Goal: Obtain resource: Download file/media

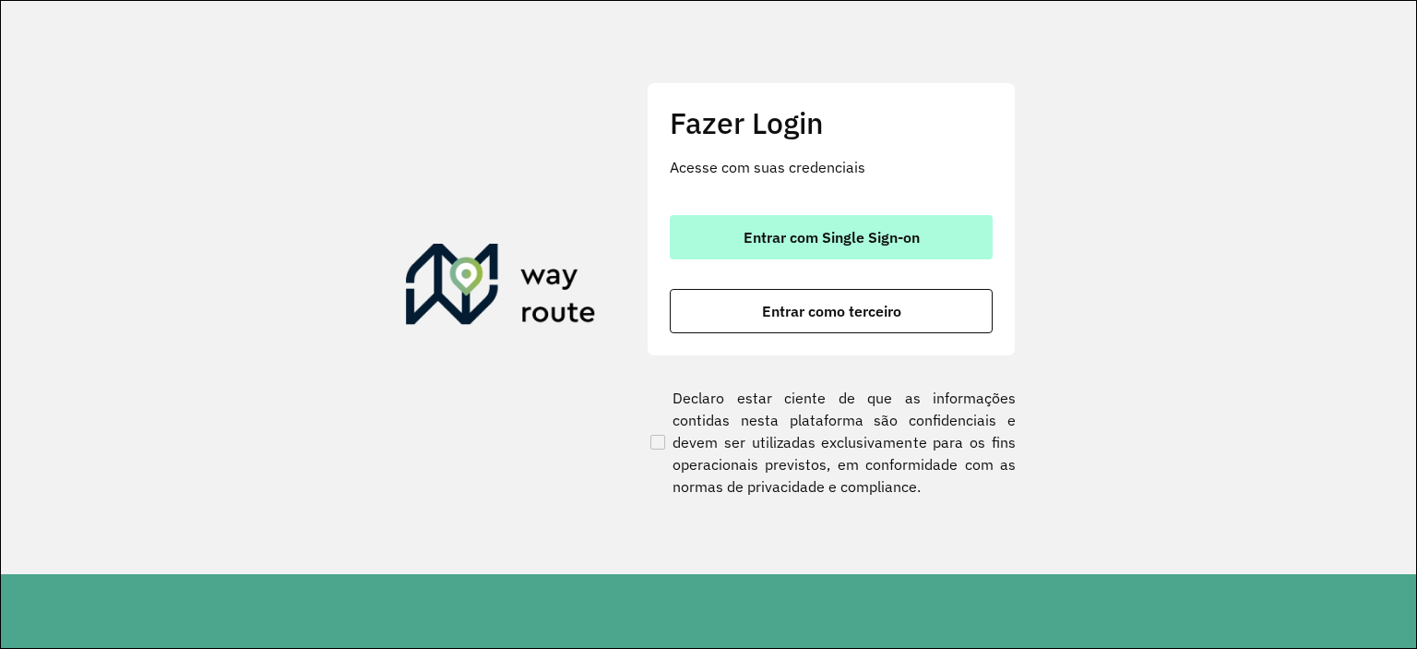
click at [814, 243] on span "Entrar com Single Sign-on" at bounding box center [832, 237] width 176 height 15
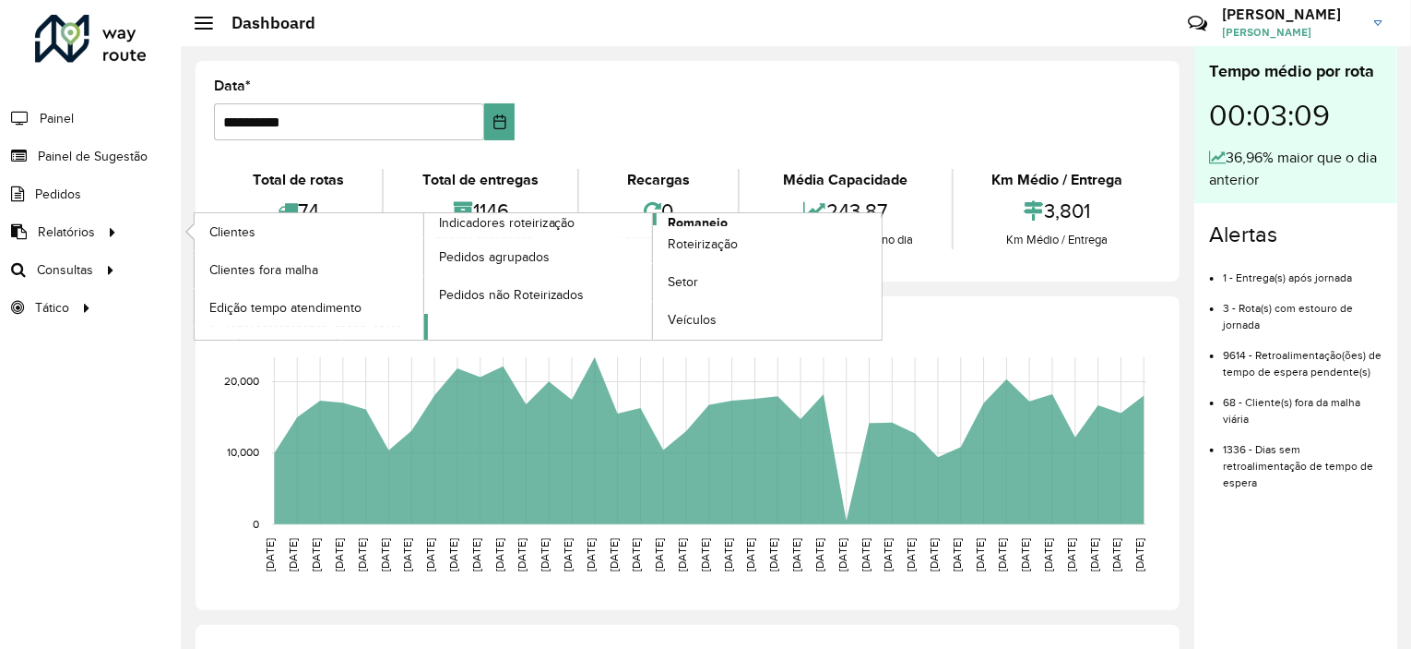
click at [694, 217] on span "Romaneio" at bounding box center [698, 222] width 60 height 19
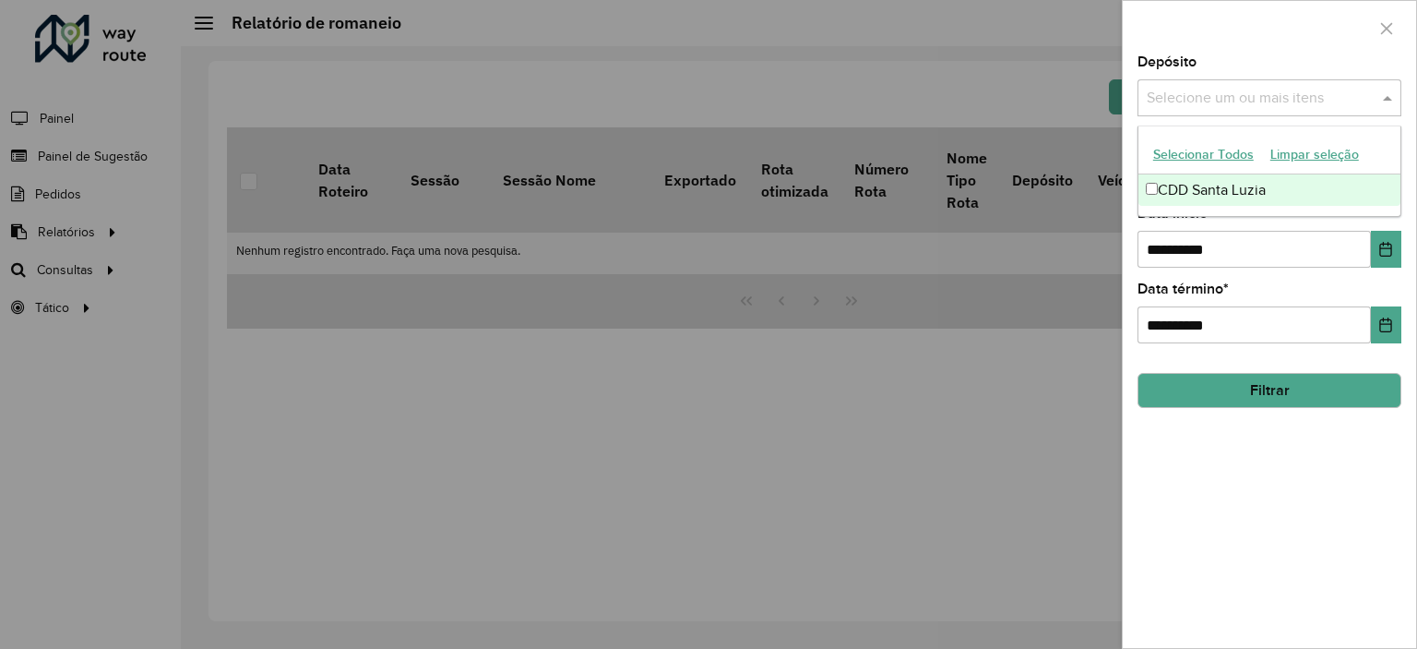
click at [1317, 91] on input "text" at bounding box center [1260, 99] width 236 height 22
click at [1226, 189] on div "CDD Santa Luzia" at bounding box center [1269, 189] width 262 height 31
click at [1306, 14] on div at bounding box center [1269, 28] width 293 height 54
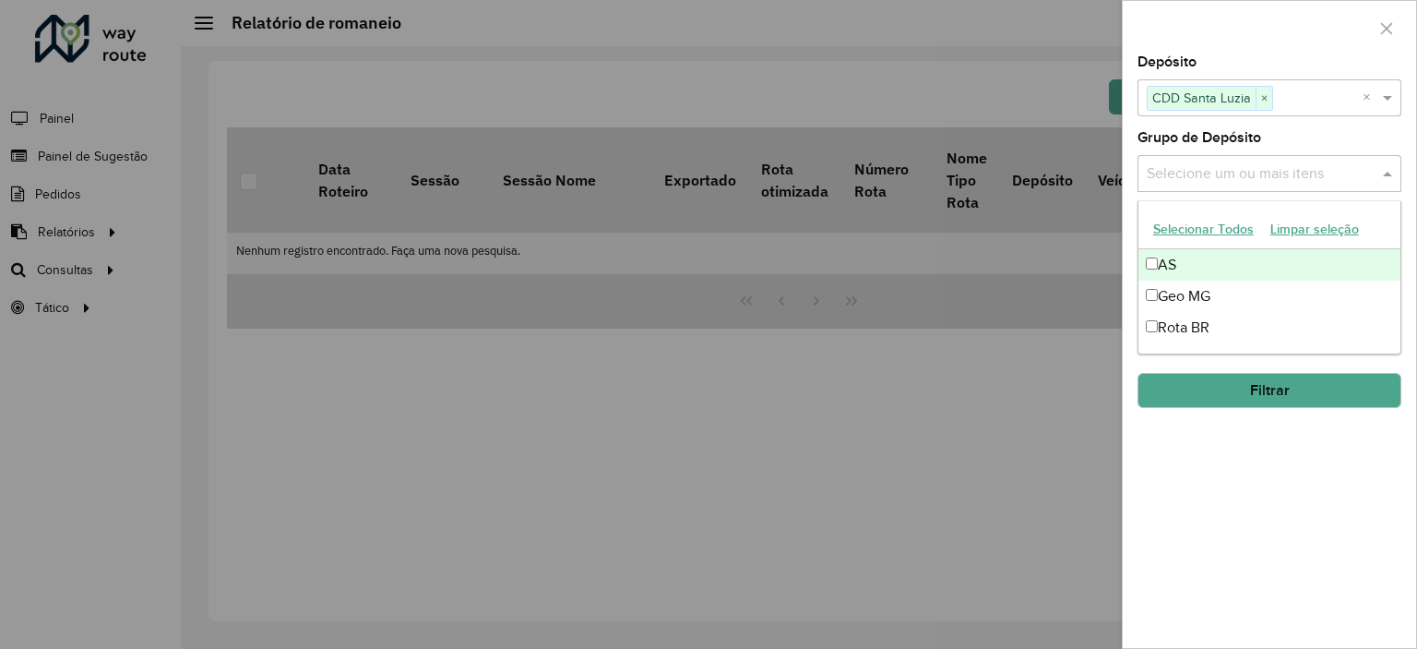
drag, startPoint x: 1285, startPoint y: 169, endPoint x: 1212, endPoint y: 230, distance: 95.0
click at [1285, 170] on input "text" at bounding box center [1260, 174] width 236 height 22
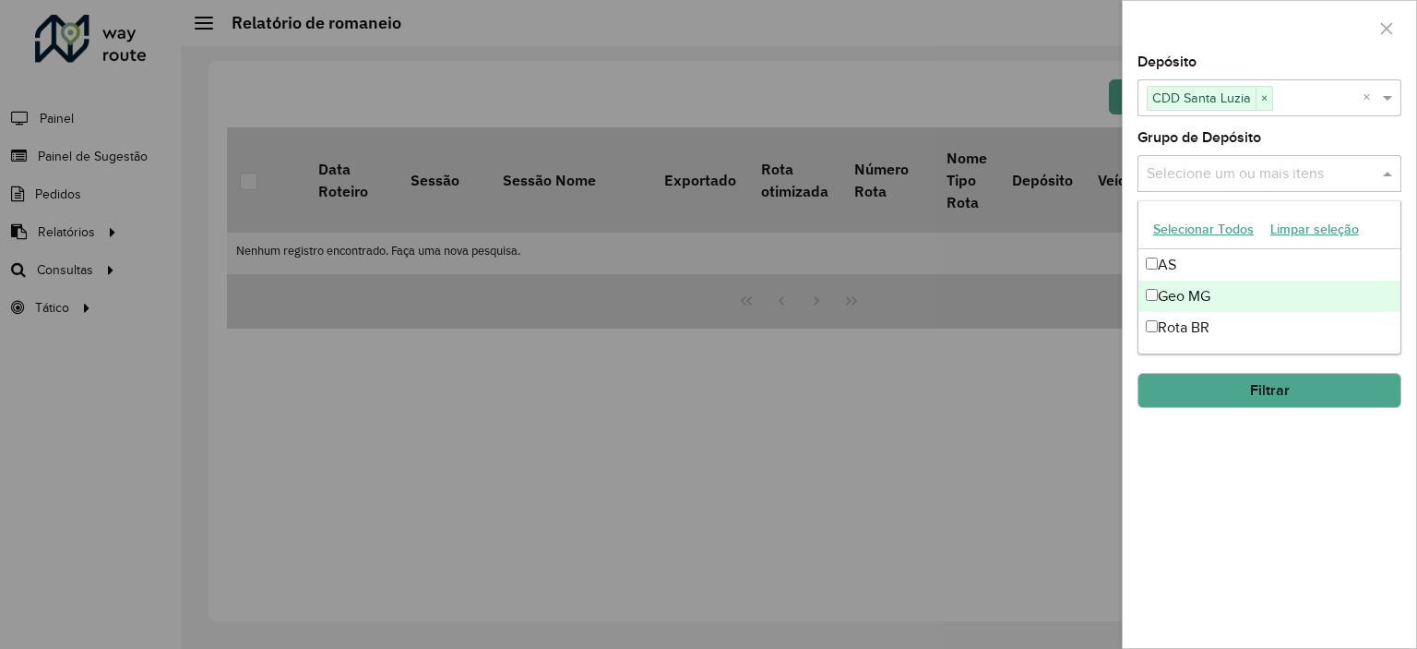
click at [1194, 300] on div "Geo MG" at bounding box center [1269, 295] width 262 height 31
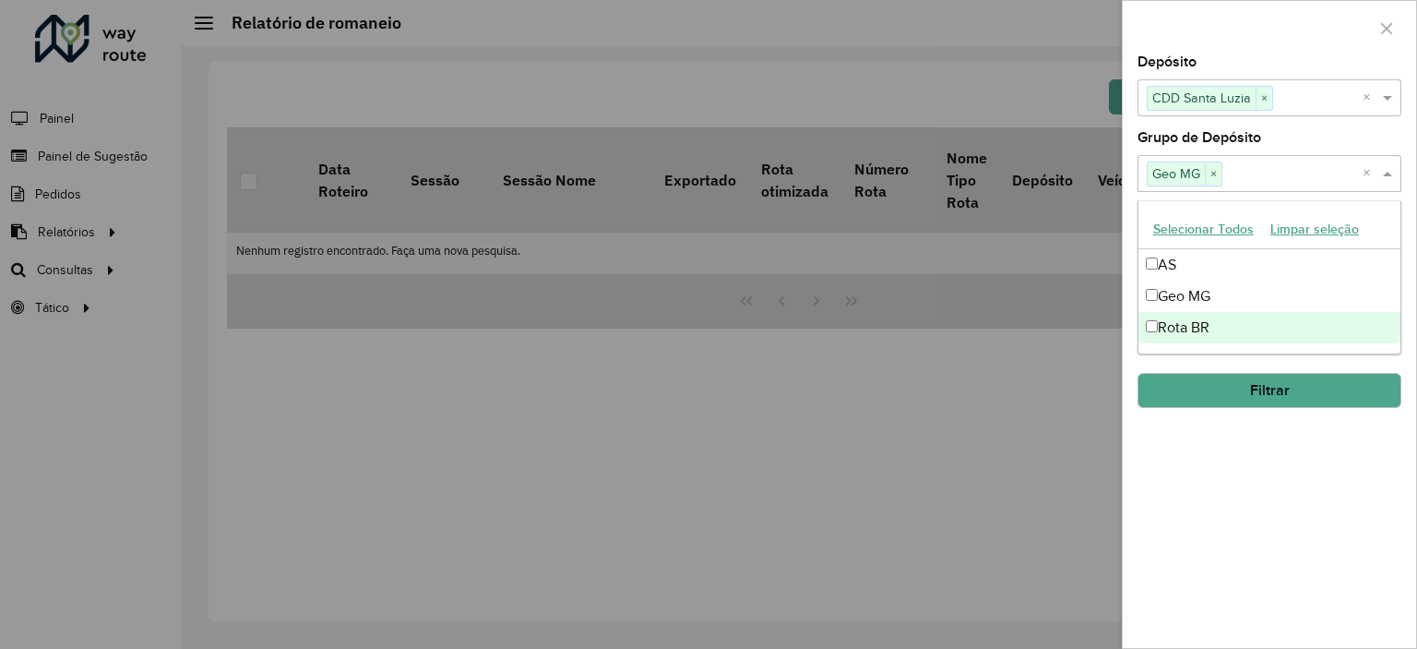
click at [1233, 481] on div "**********" at bounding box center [1269, 351] width 293 height 592
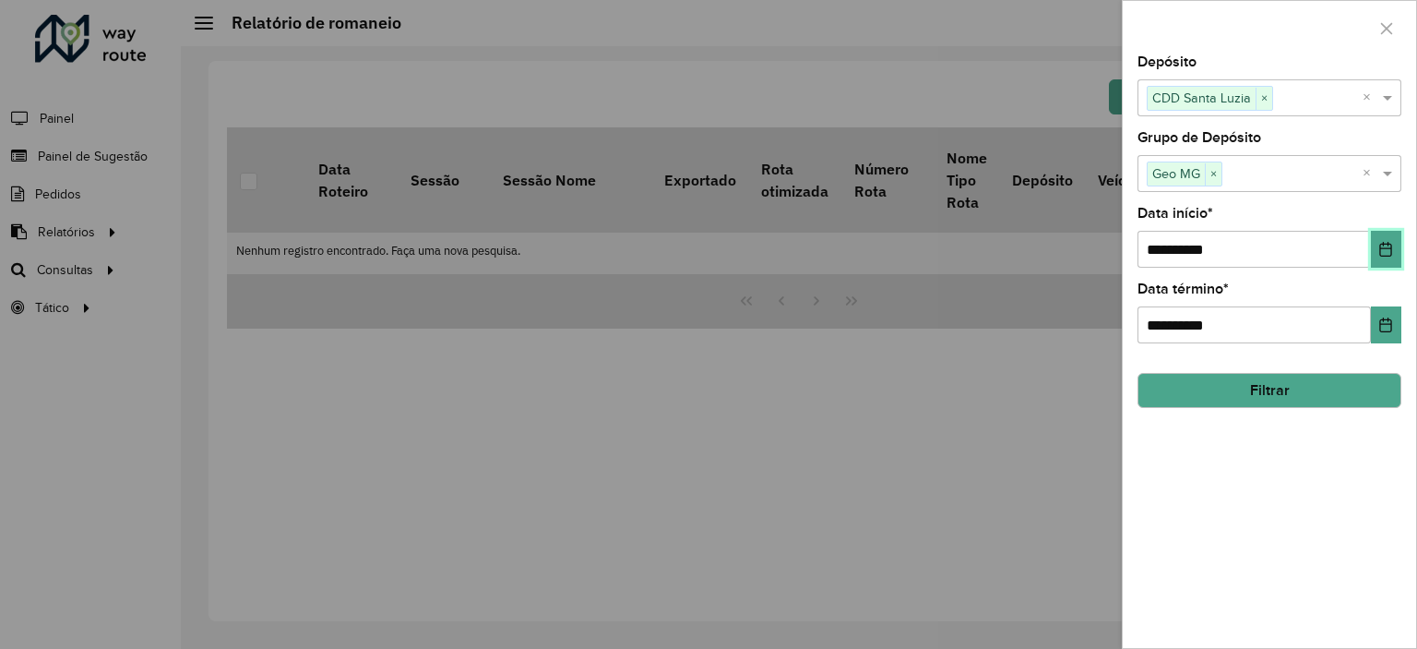
click at [1392, 247] on icon "Choose Date" at bounding box center [1385, 249] width 15 height 15
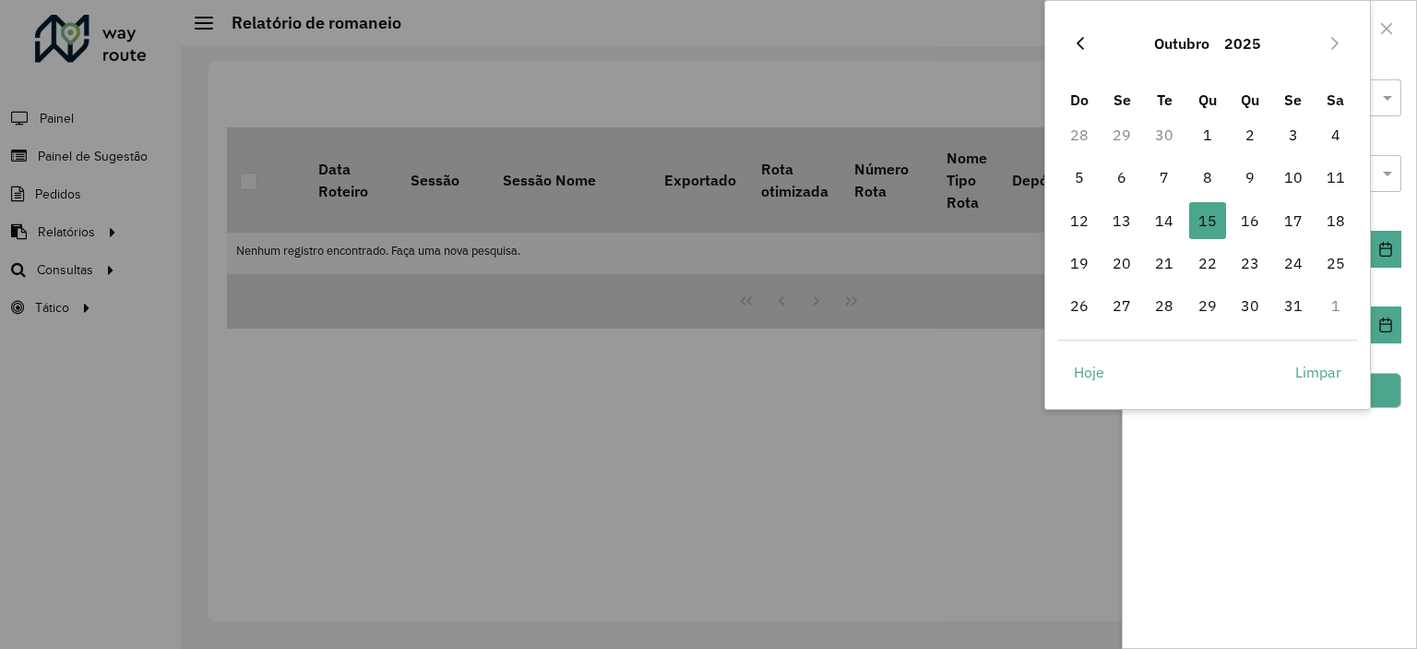
click at [1086, 47] on icon "Previous Month" at bounding box center [1080, 43] width 15 height 15
drag, startPoint x: 1163, startPoint y: 132, endPoint x: 1168, endPoint y: 155, distance: 23.5
click at [1163, 131] on span "1" at bounding box center [1164, 134] width 37 height 37
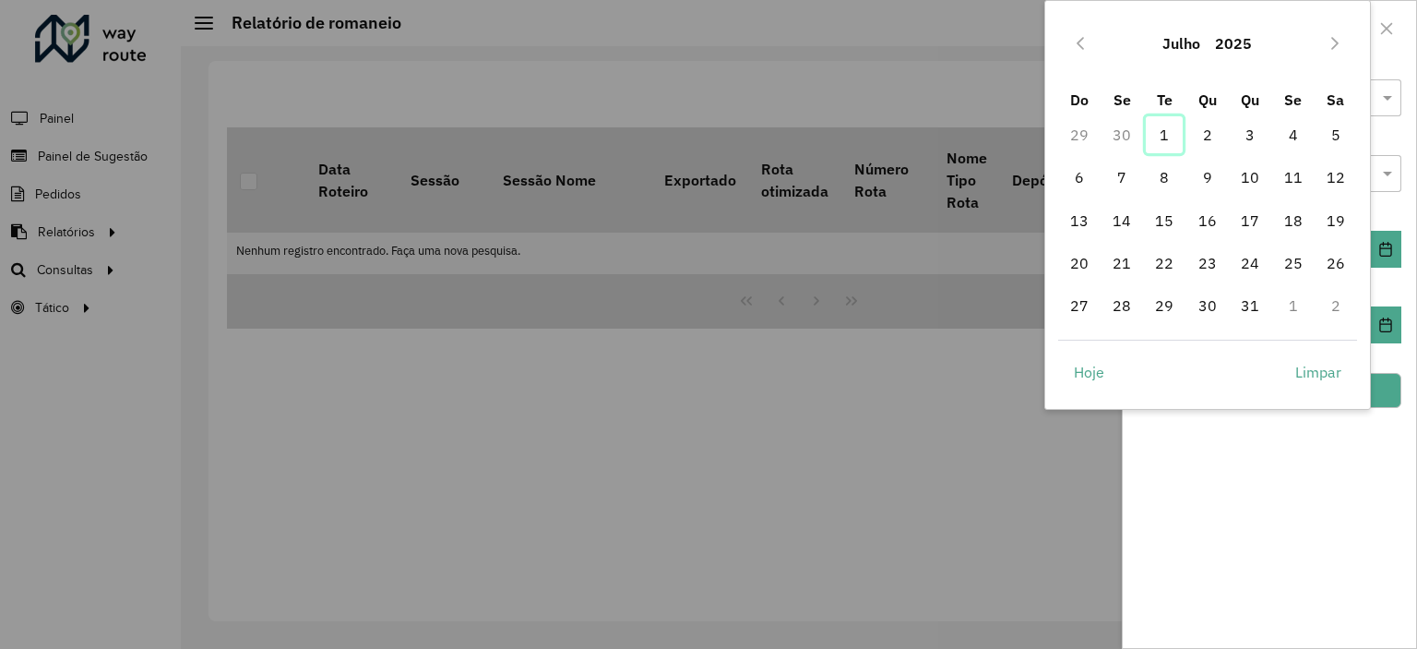
type input "**********"
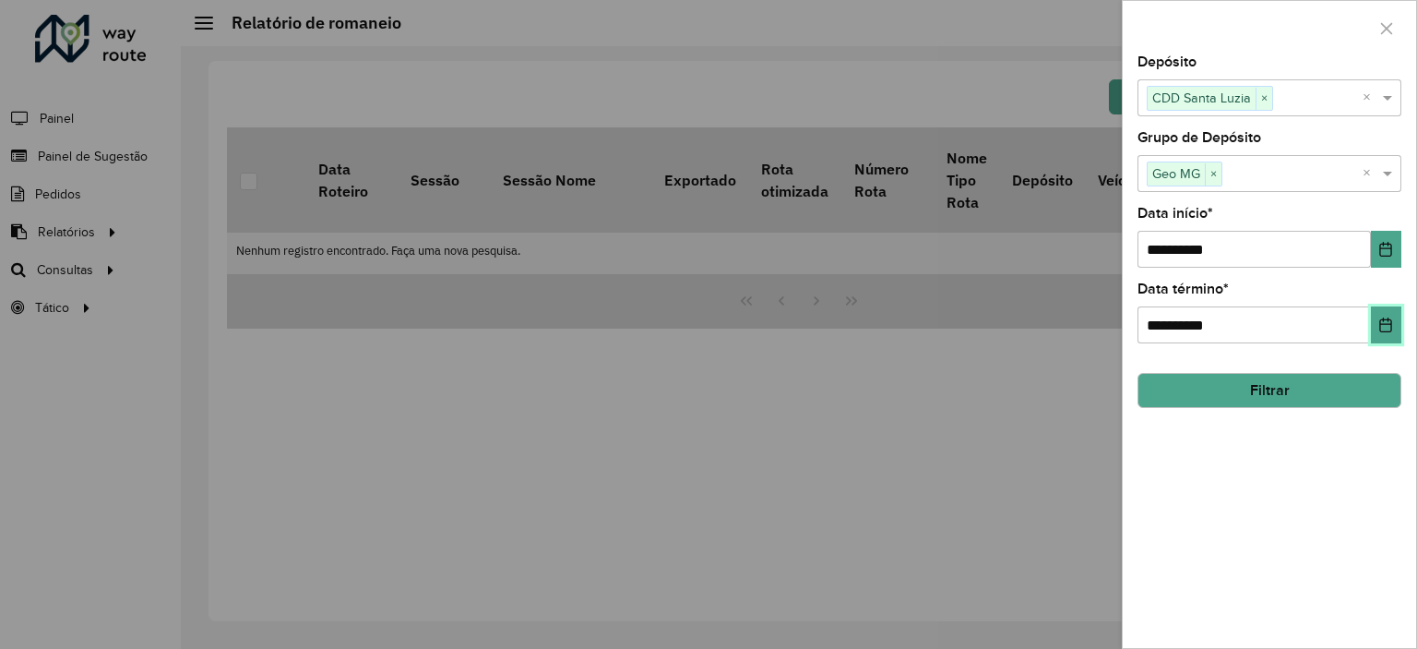
click at [1377, 317] on button "Choose Date" at bounding box center [1386, 324] width 30 height 37
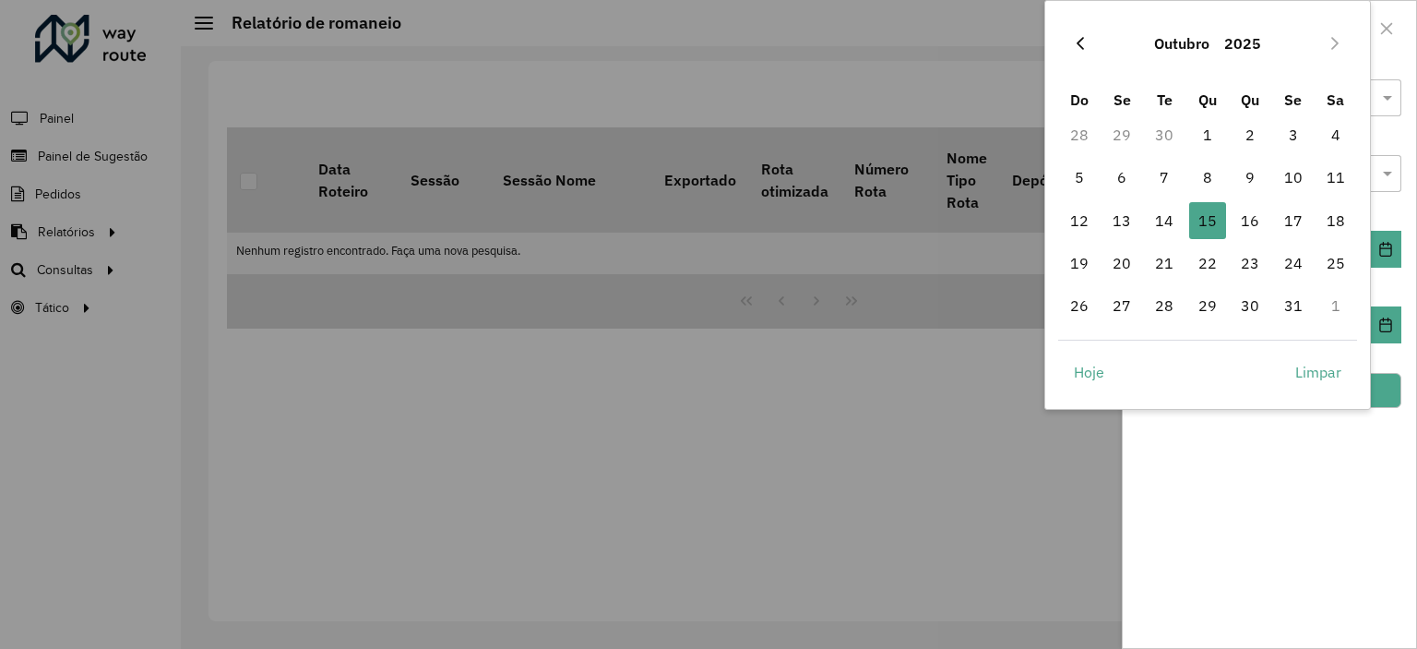
click at [1080, 47] on icon "Previous Month" at bounding box center [1080, 43] width 7 height 13
click at [1258, 302] on span "31" at bounding box center [1250, 305] width 37 height 37
type input "**********"
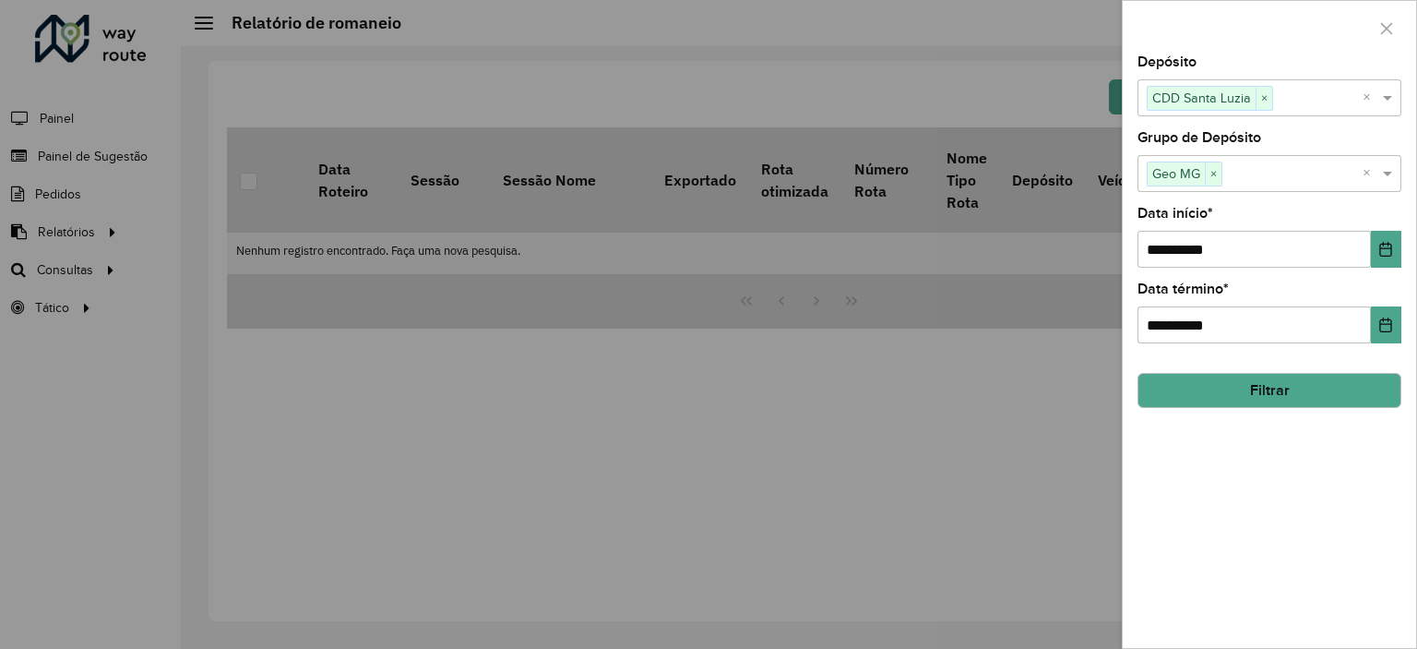
drag, startPoint x: 1232, startPoint y: 538, endPoint x: 1237, endPoint y: 529, distance: 10.8
click at [1237, 529] on div "**********" at bounding box center [1269, 351] width 293 height 592
click at [1288, 399] on button "Filtrar" at bounding box center [1269, 390] width 264 height 35
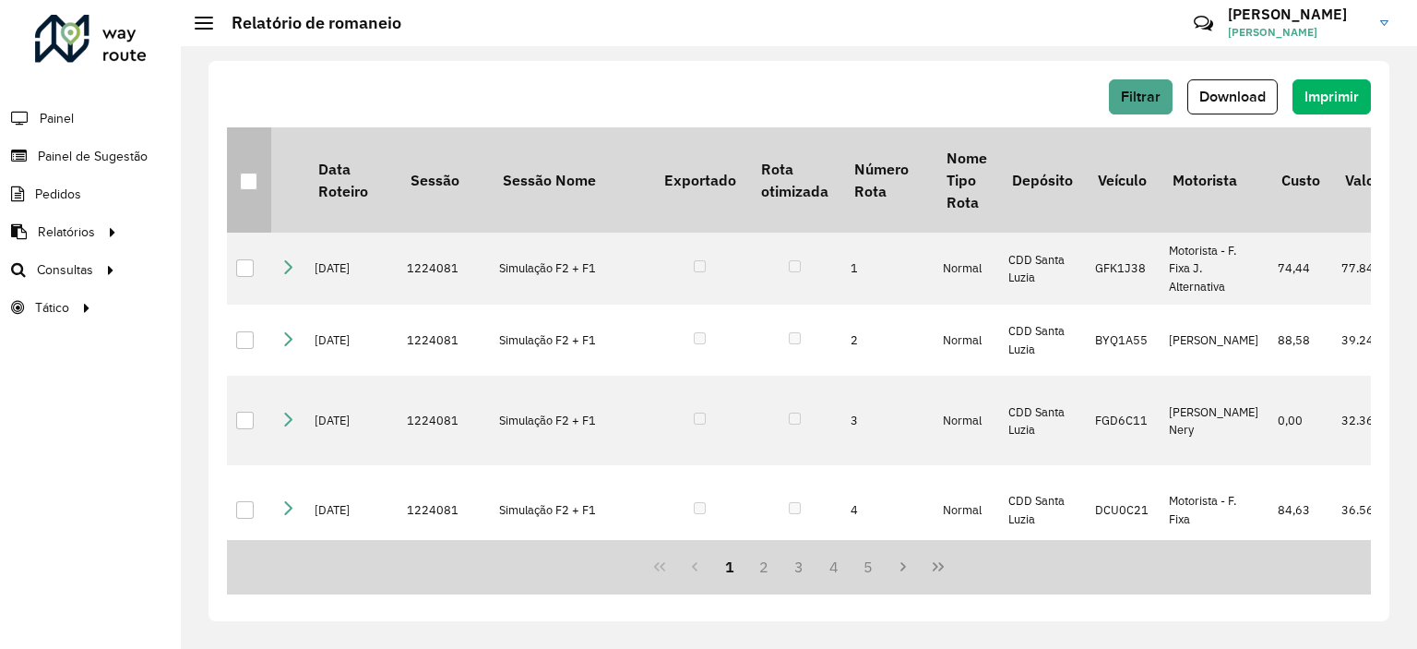
click at [243, 177] on div at bounding box center [249, 182] width 18 height 18
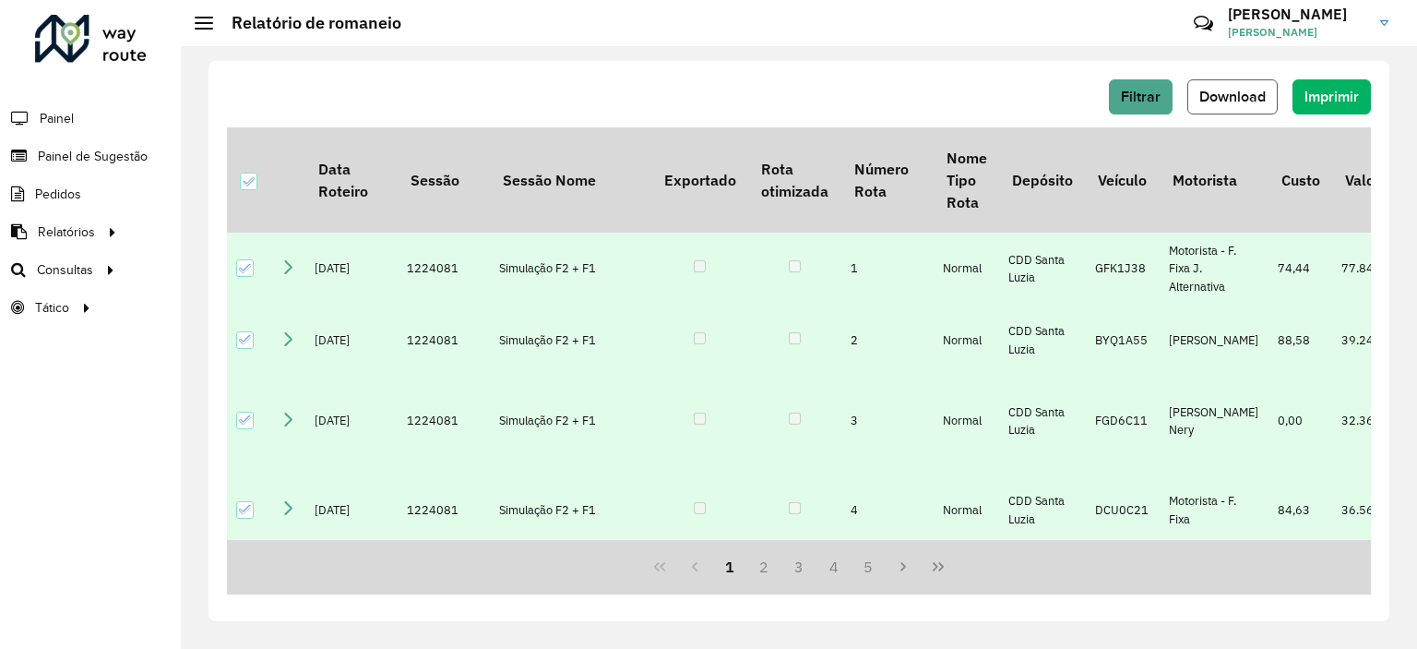
click at [1248, 110] on button "Download" at bounding box center [1232, 96] width 90 height 35
click at [876, 51] on div "Filtrar Download Imprimir Data Roteiro Sessão Sessão Nome Exportado Rota otimiz…" at bounding box center [799, 347] width 1236 height 602
click at [1159, 97] on span "Filtrar" at bounding box center [1141, 97] width 40 height 16
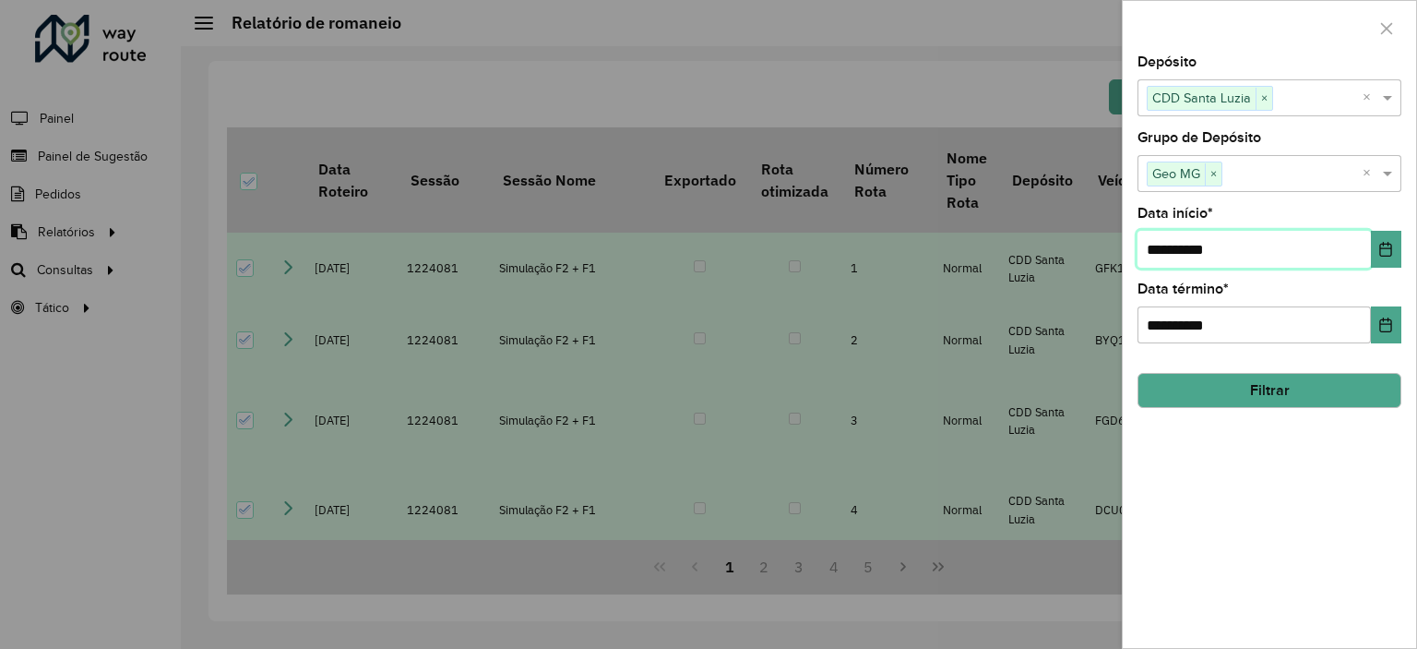
click at [1242, 261] on input "**********" at bounding box center [1253, 249] width 233 height 37
click at [1378, 246] on icon "Choose Date" at bounding box center [1385, 249] width 15 height 15
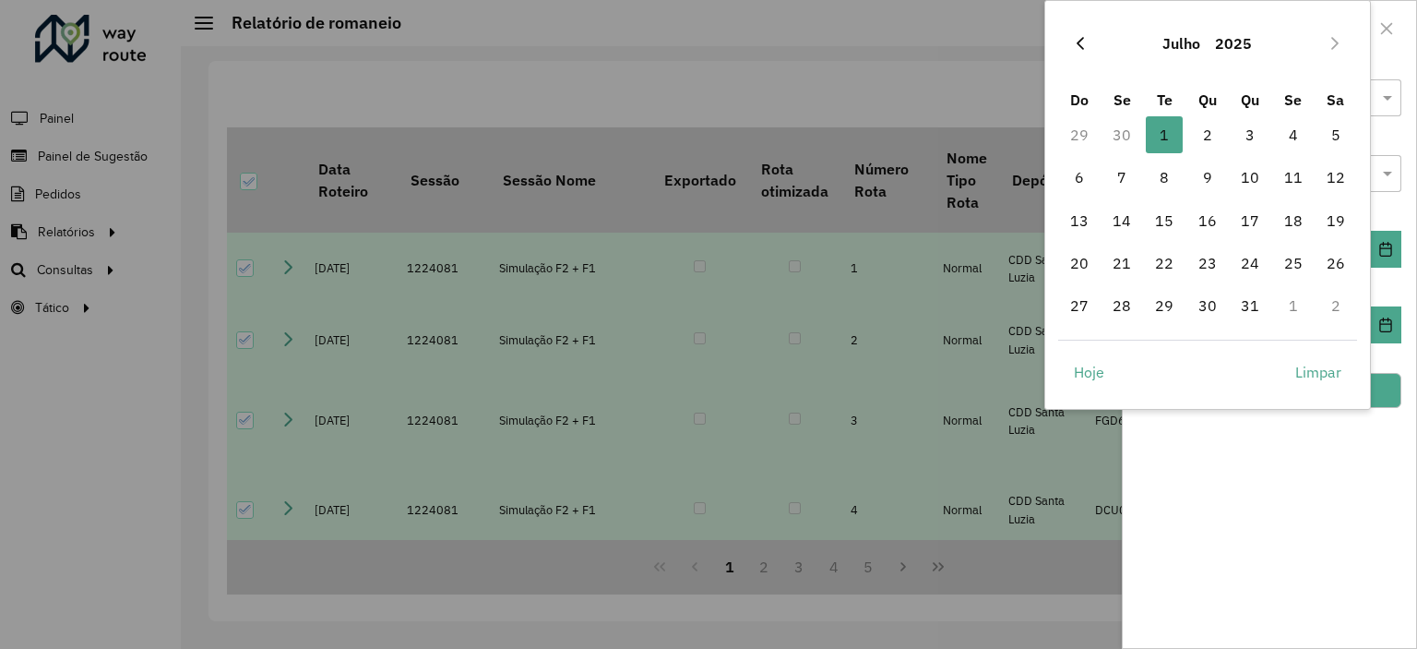
click at [1078, 46] on icon "Previous Month" at bounding box center [1080, 43] width 15 height 15
click at [1085, 133] on span "1" at bounding box center [1079, 134] width 37 height 37
type input "**********"
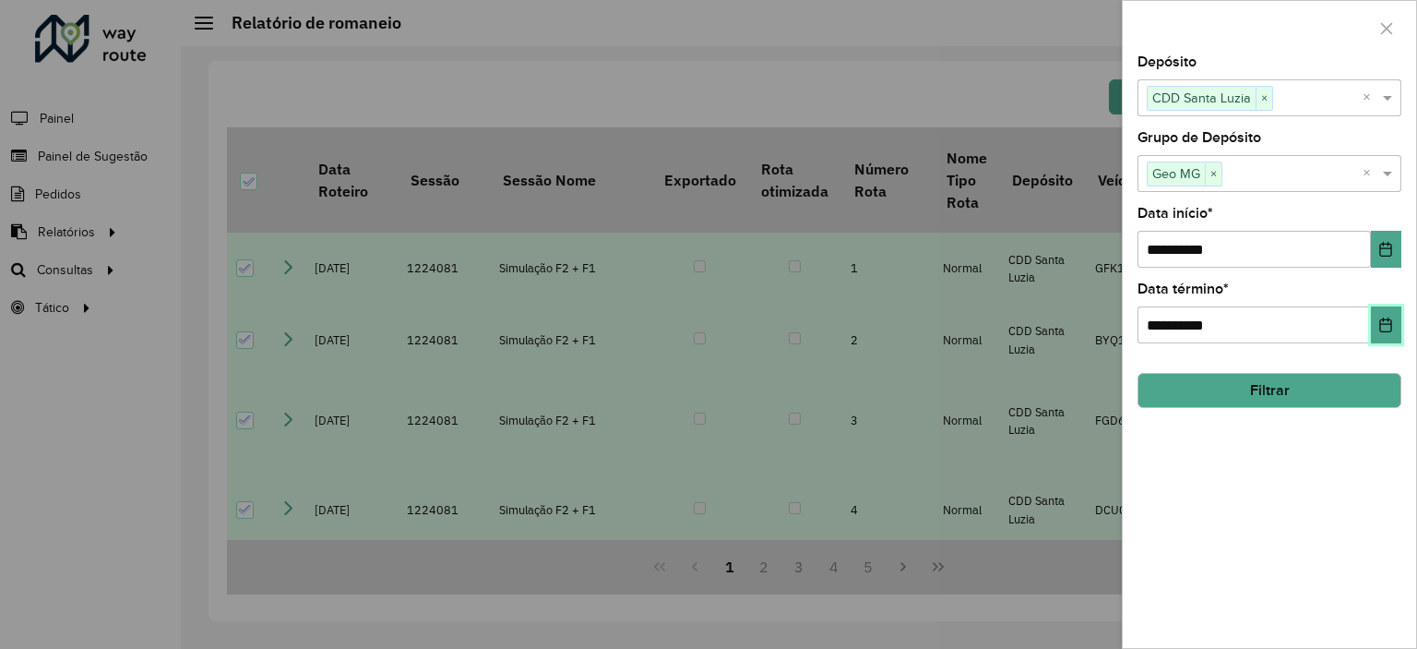
click at [1393, 324] on button "Choose Date" at bounding box center [1386, 324] width 30 height 37
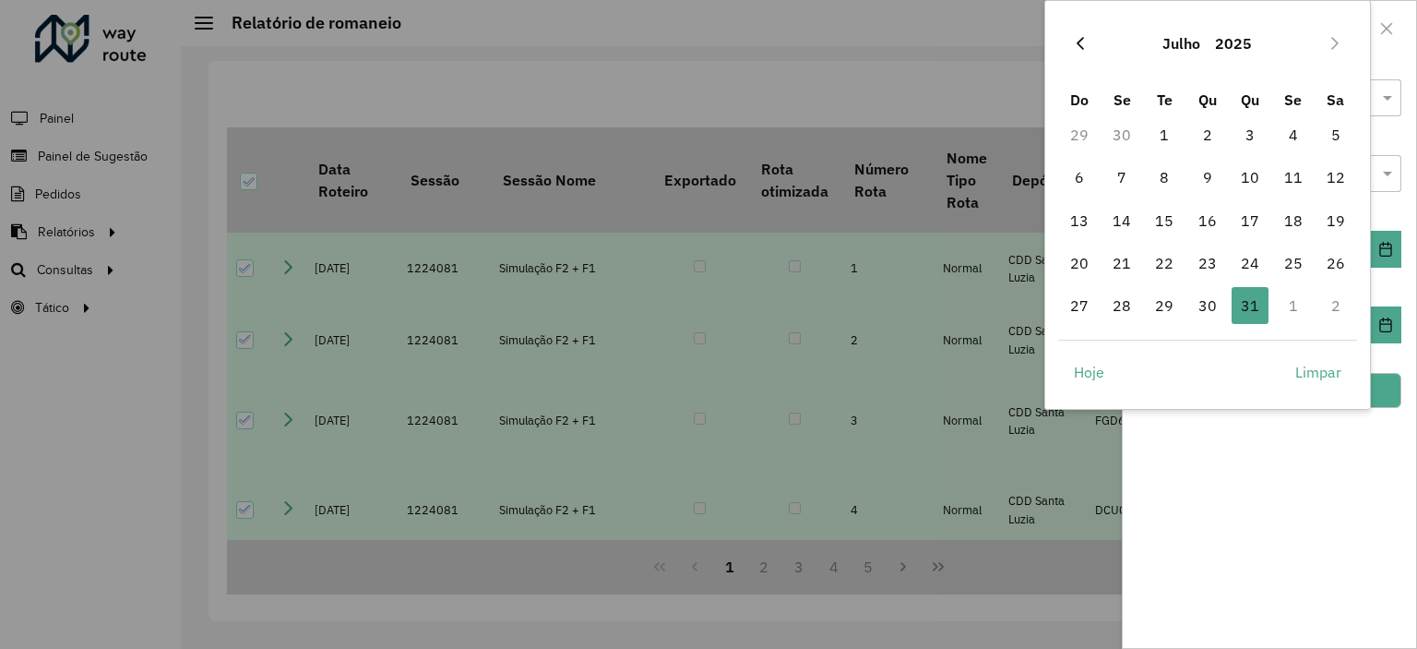
click at [1087, 40] on button "Previous Month" at bounding box center [1081, 44] width 30 height 30
click at [1128, 302] on span "30" at bounding box center [1121, 305] width 37 height 37
type input "**********"
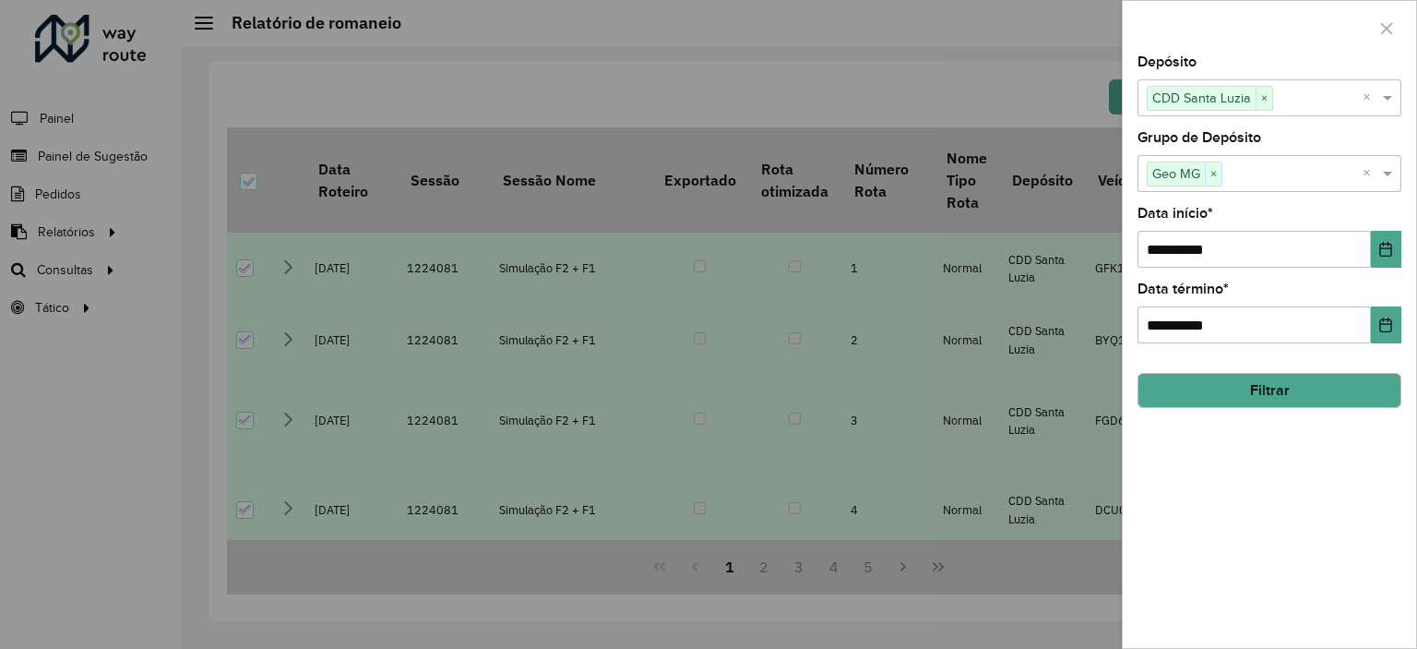
click at [1240, 386] on button "Filtrar" at bounding box center [1269, 390] width 264 height 35
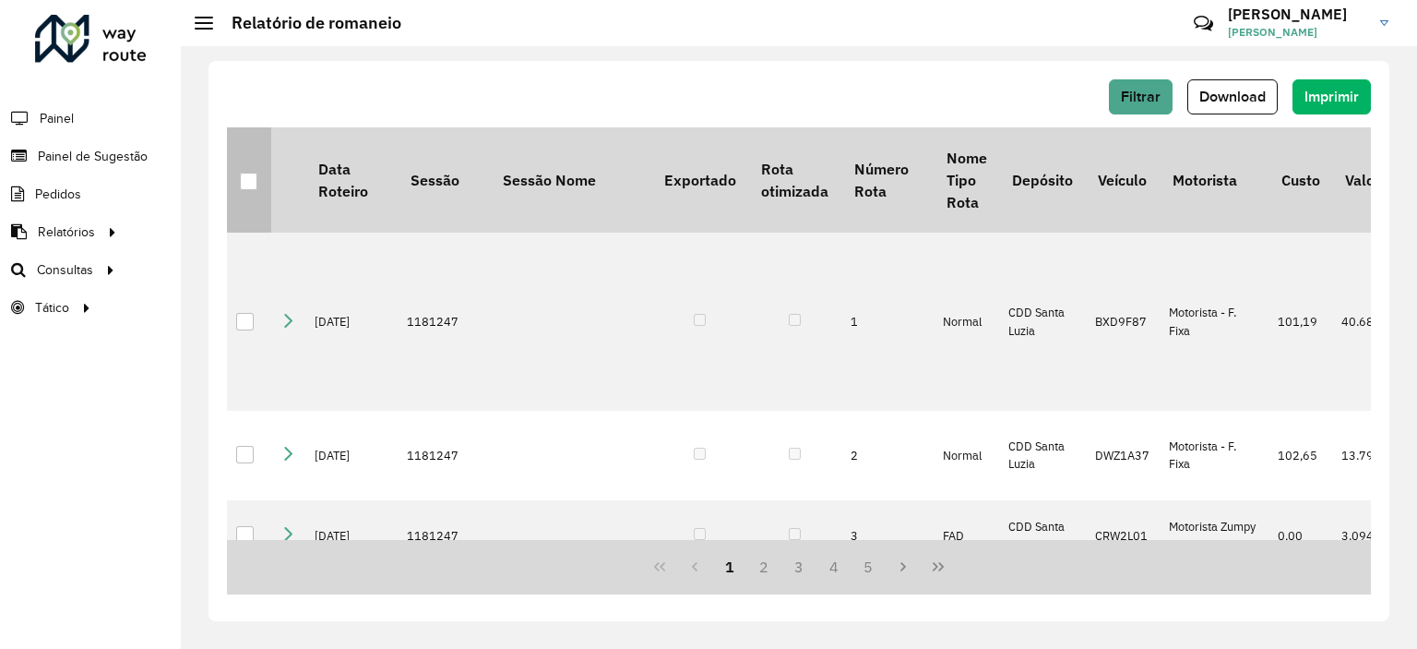
click at [251, 184] on div at bounding box center [249, 182] width 18 height 18
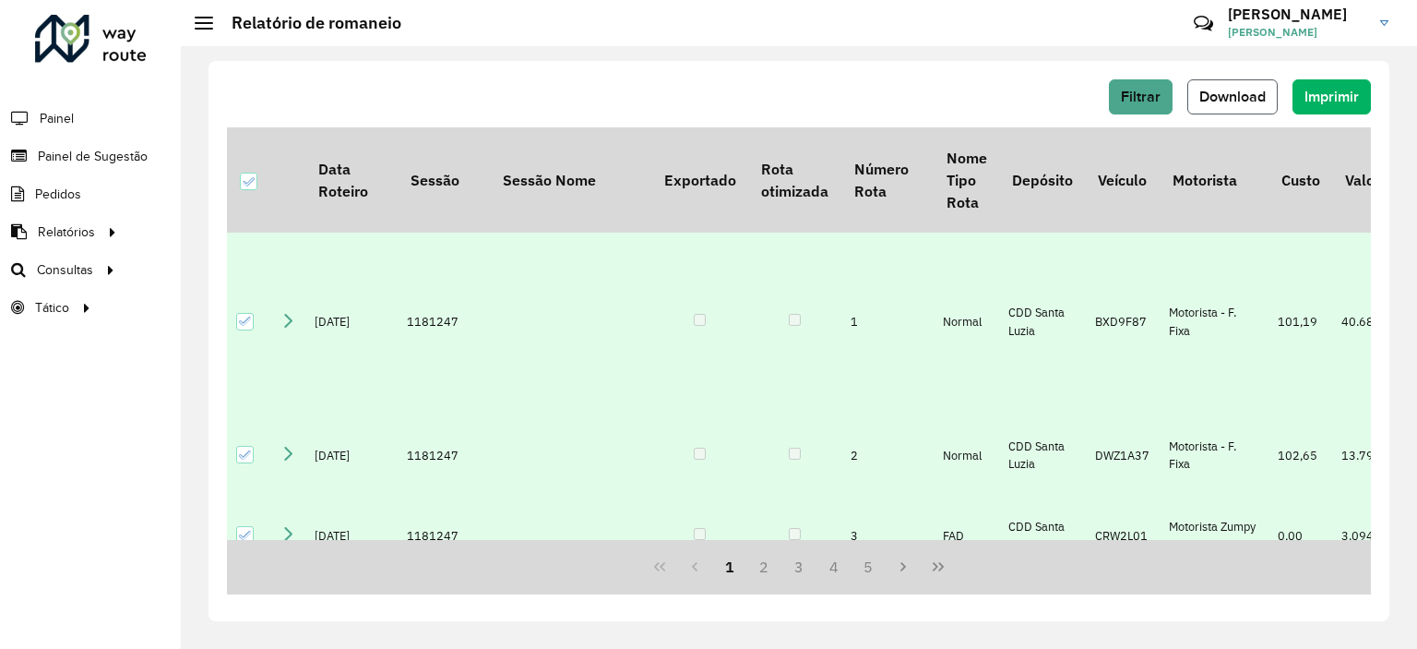
click at [1242, 100] on span "Download" at bounding box center [1232, 97] width 66 height 16
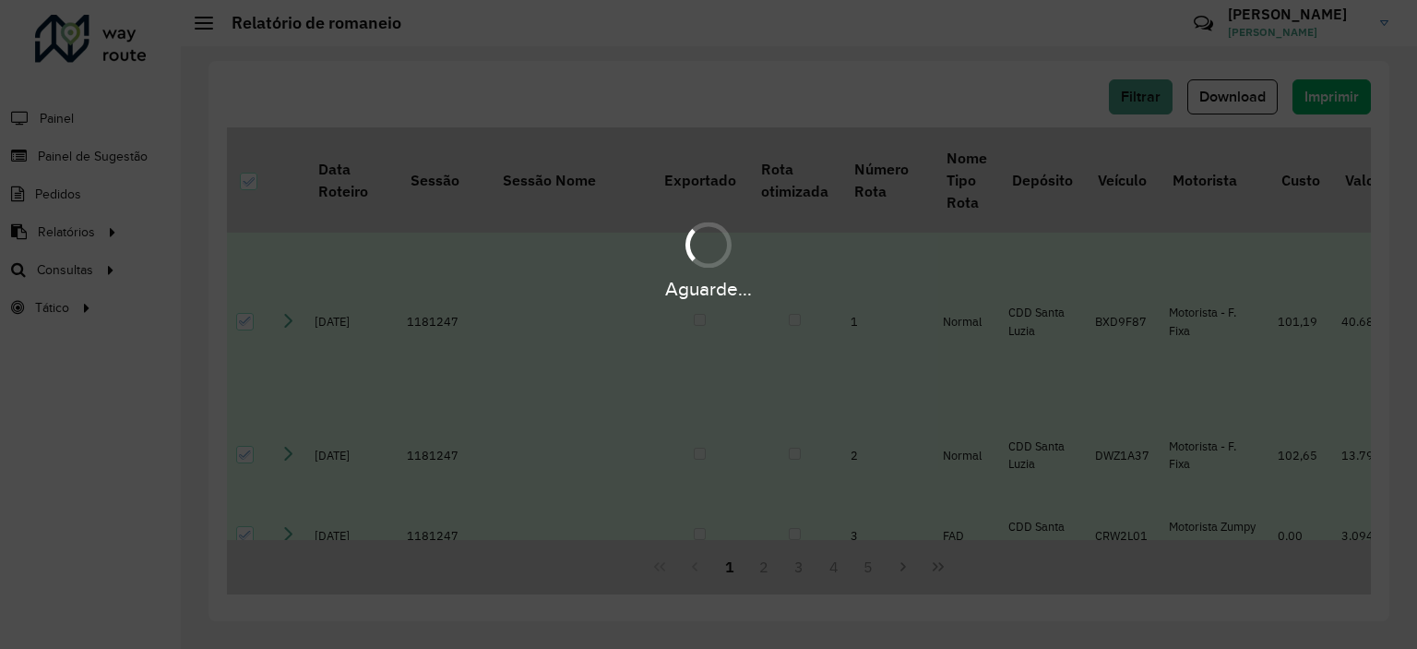
click at [909, 77] on div "Aguarde..." at bounding box center [708, 324] width 1417 height 649
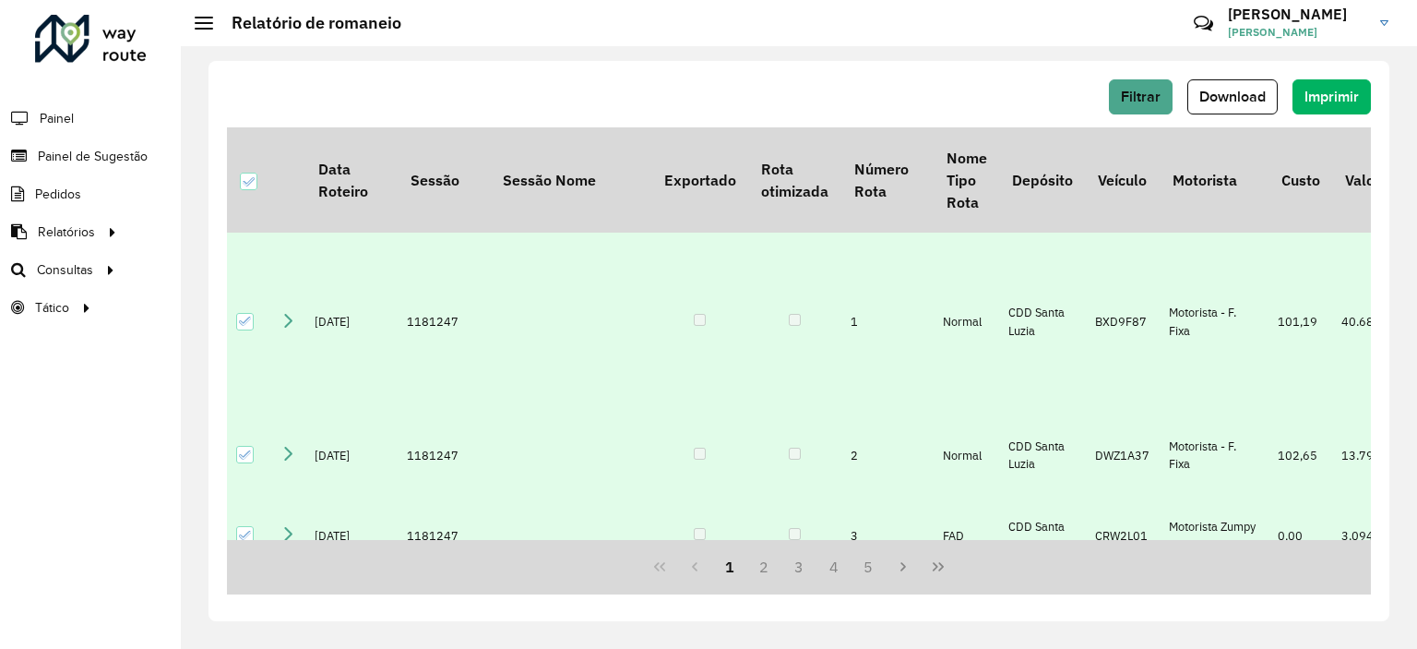
click at [949, 86] on div "Filtrar Download Imprimir" at bounding box center [799, 96] width 1144 height 35
click at [811, 62] on div "Filtrar Download Imprimir Data Roteiro Sessão Sessão Nome Exportado Rota otimiz…" at bounding box center [798, 341] width 1181 height 560
